Goal: Task Accomplishment & Management: Complete application form

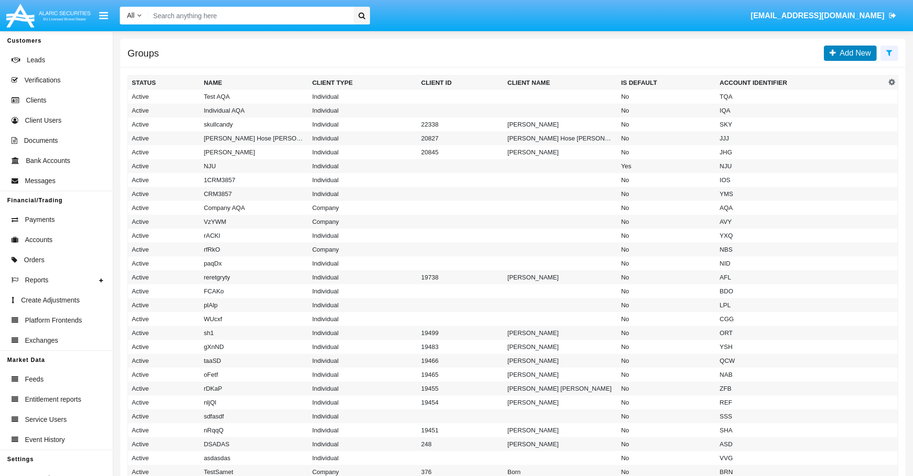
click at [853, 53] on span "Add New" at bounding box center [853, 53] width 35 height 8
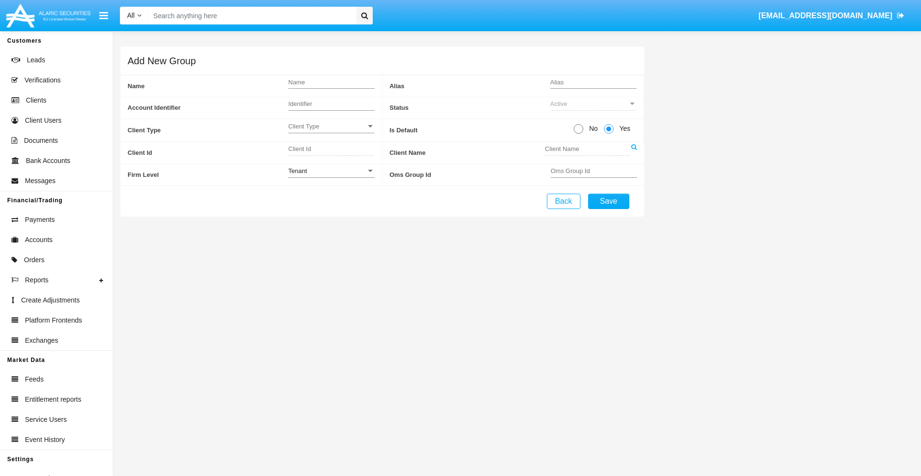
click at [591, 129] on span "No" at bounding box center [591, 129] width 17 height 10
click at [578, 134] on input "No" at bounding box center [578, 134] width 0 height 0
radio input "true"
type input "VMYNm"
type input "X"
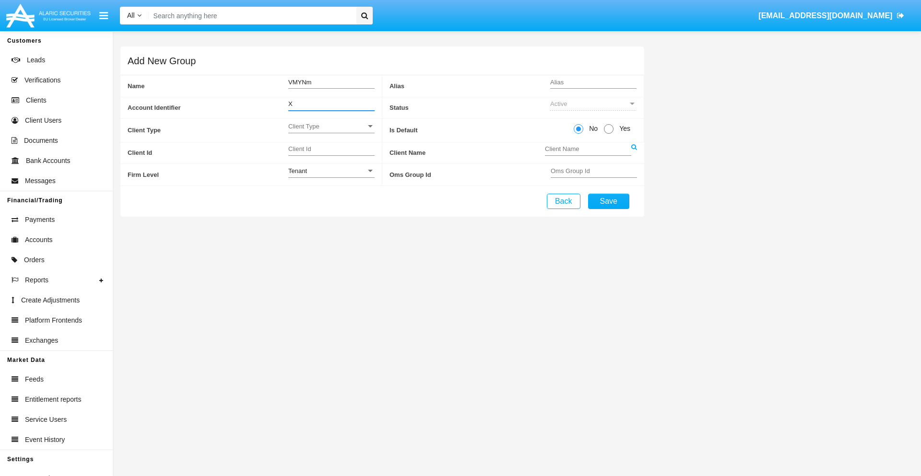
click at [331, 126] on span "Client Type" at bounding box center [327, 126] width 78 height 8
click at [331, 131] on span "Individual" at bounding box center [331, 131] width 86 height 19
click at [331, 171] on div "Tenant" at bounding box center [327, 171] width 78 height 8
click at [331, 176] on span "Tenant" at bounding box center [331, 176] width 86 height 19
type input "LTNBc"
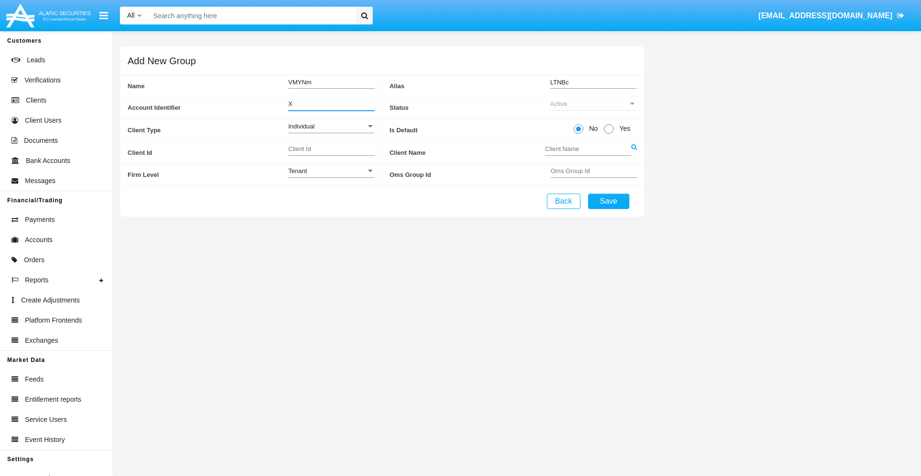
type input "X"
click at [608, 201] on button "Save" at bounding box center [608, 201] width 41 height 15
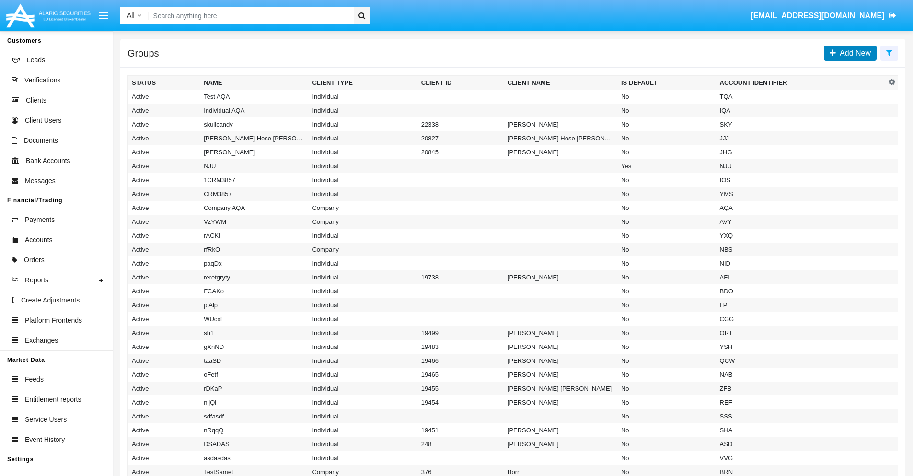
click at [853, 53] on span "Add New" at bounding box center [853, 53] width 35 height 8
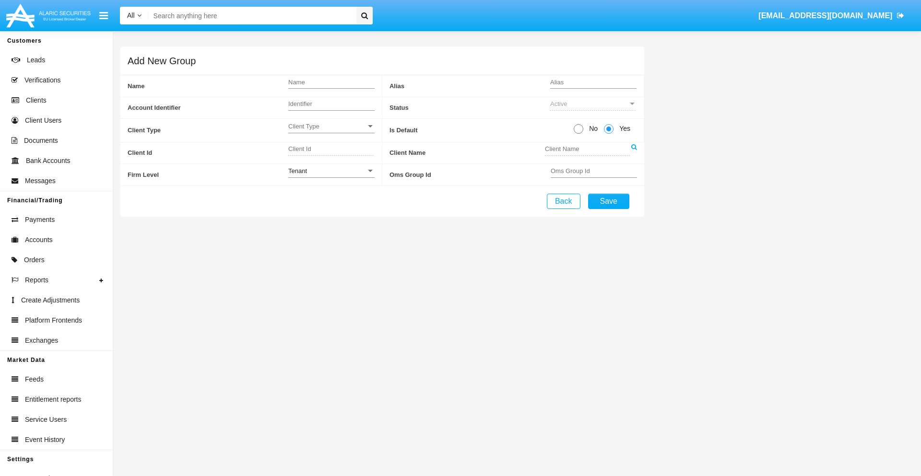
click at [591, 129] on span "No" at bounding box center [591, 129] width 17 height 10
click at [578, 134] on input "No" at bounding box center [578, 134] width 0 height 0
radio input "true"
click at [331, 126] on span "Client Type" at bounding box center [327, 126] width 78 height 8
click at [331, 150] on span "Company" at bounding box center [331, 150] width 86 height 19
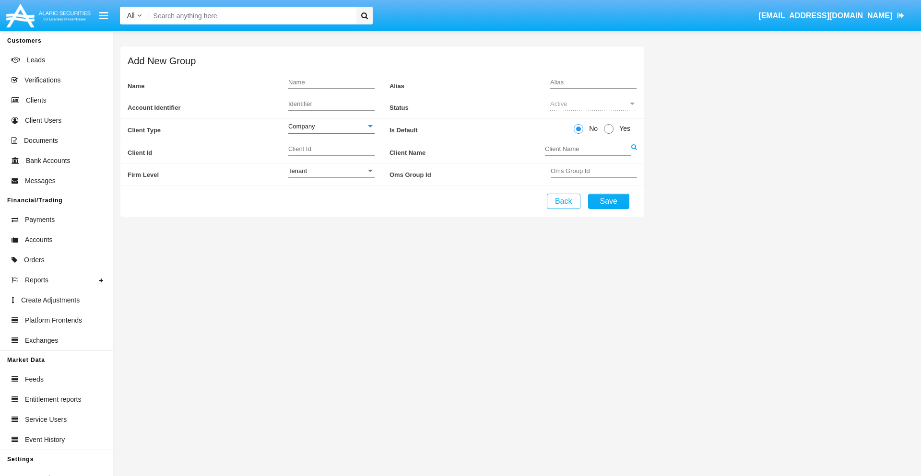
click at [633, 152] on link at bounding box center [634, 153] width 6 height 22
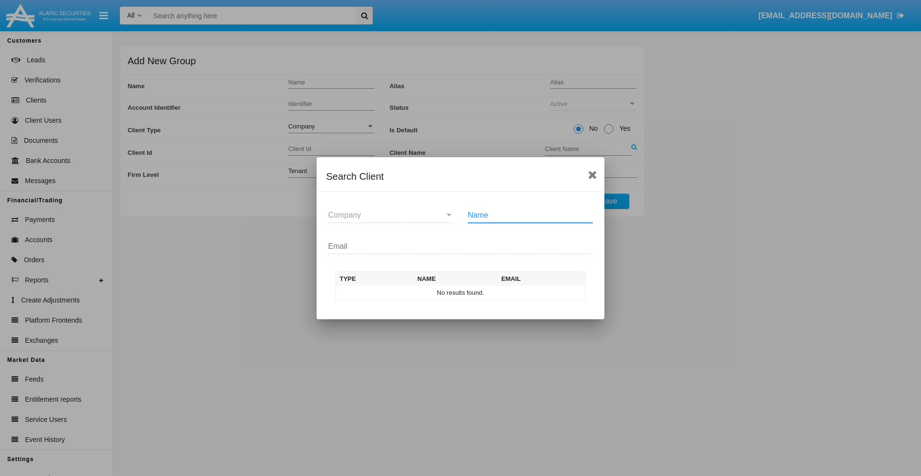
click at [530, 215] on input "Name" at bounding box center [530, 215] width 125 height 9
type input "FlashTurtles"
click at [469, 292] on td "FlashTurtles" at bounding box center [469, 293] width 101 height 14
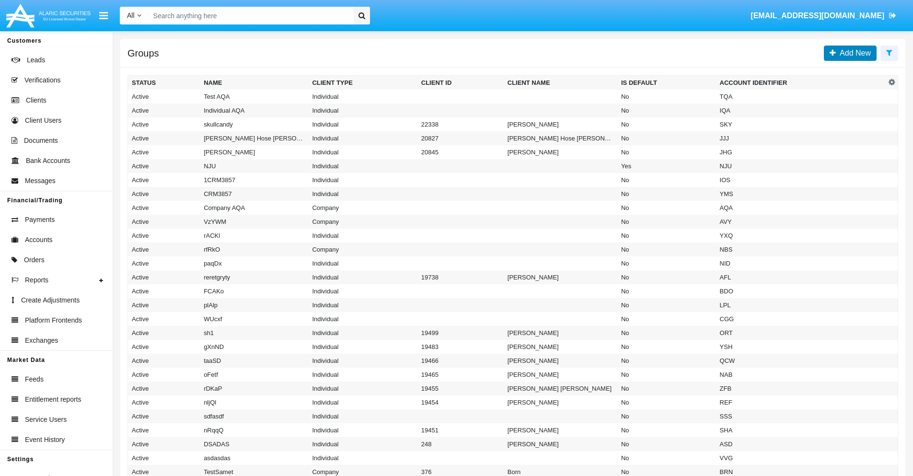
click at [853, 53] on span "Add New" at bounding box center [853, 53] width 35 height 8
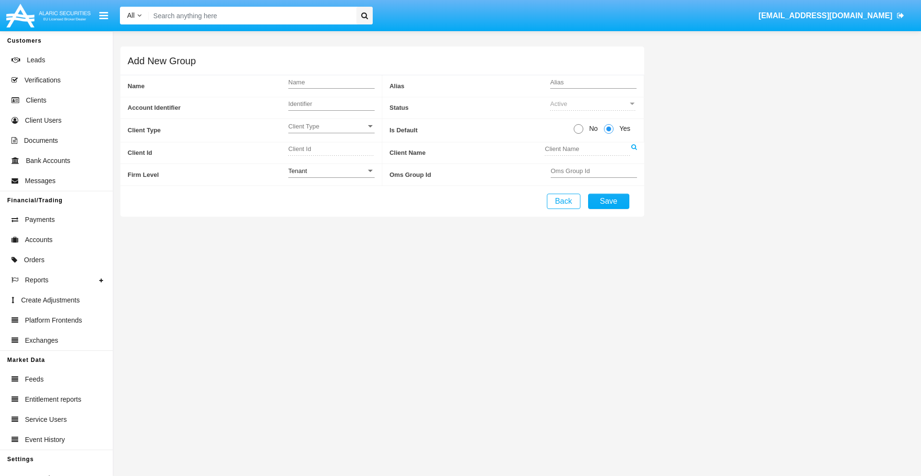
click at [591, 129] on span "No" at bounding box center [591, 129] width 17 height 10
click at [578, 134] on input "No" at bounding box center [578, 134] width 0 height 0
radio input "true"
click at [331, 126] on span "Client Type" at bounding box center [327, 126] width 78 height 8
click at [331, 131] on span "Individual" at bounding box center [331, 131] width 86 height 19
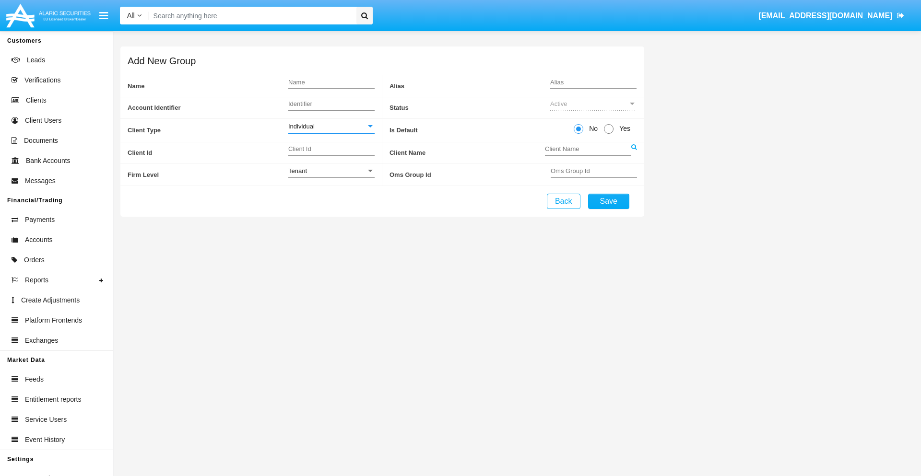
click at [633, 152] on link at bounding box center [634, 153] width 6 height 22
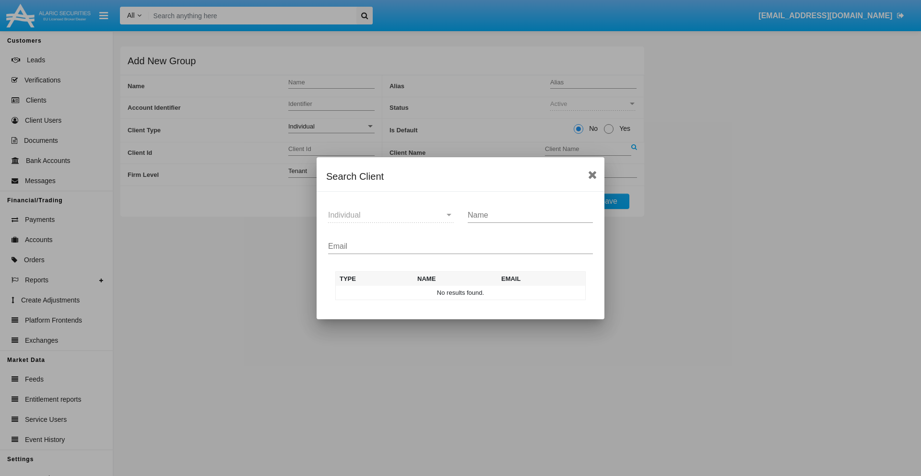
click at [460, 246] on input "Email" at bounding box center [460, 246] width 265 height 9
type input "[EMAIL_ADDRESS][DOMAIN_NAME]"
click at [539, 292] on td "[EMAIL_ADDRESS][DOMAIN_NAME]" at bounding box center [539, 293] width 92 height 14
